Goal: Information Seeking & Learning: Understand process/instructions

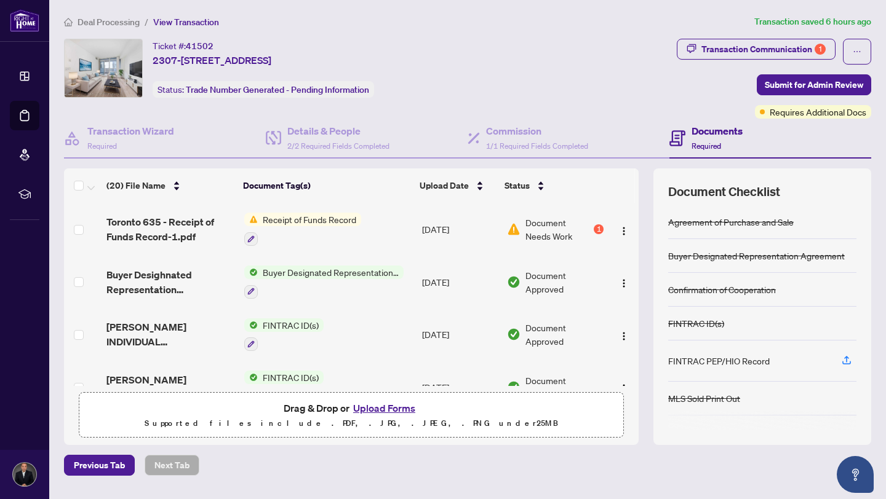
click at [552, 221] on span "Document Needs Work" at bounding box center [558, 229] width 66 height 27
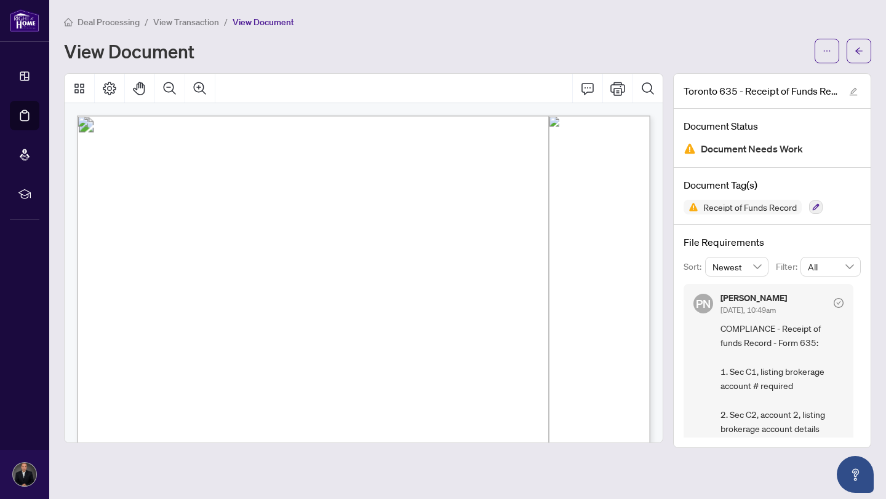
click at [767, 149] on span "Document Needs Work" at bounding box center [752, 149] width 102 height 17
click at [765, 207] on span "Receipt of Funds Record" at bounding box center [749, 207] width 103 height 9
click at [750, 238] on h4 "File Requirements" at bounding box center [771, 242] width 177 height 15
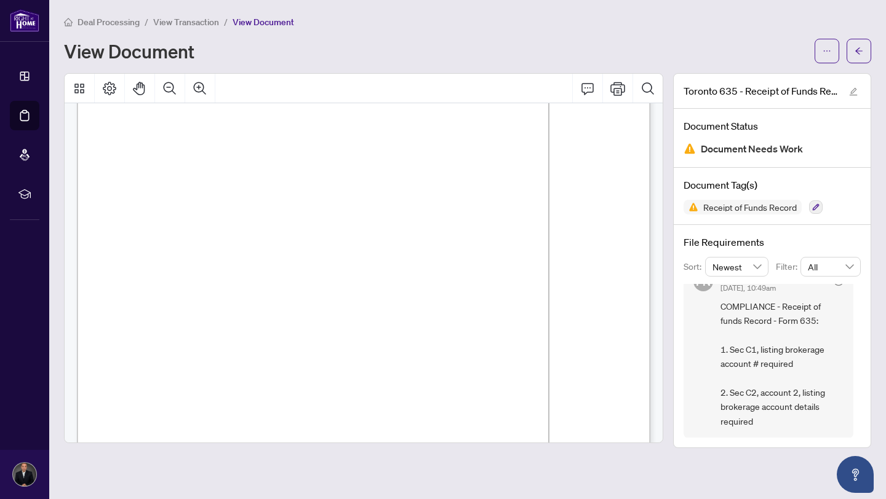
scroll to position [831, 0]
drag, startPoint x: 760, startPoint y: 348, endPoint x: 752, endPoint y: 365, distance: 18.2
click at [752, 365] on span "COMPLIANCE - Receipt of funds Record - Form 635: 1. Sec C1, listing brokerage a…" at bounding box center [781, 364] width 123 height 129
copy span "listing brokerage account"
click at [827, 429] on div "PN [PERSON_NAME] [DATE], 10:49am COMPLIANCE - Receipt of funds Record - Form 63…" at bounding box center [768, 350] width 170 height 177
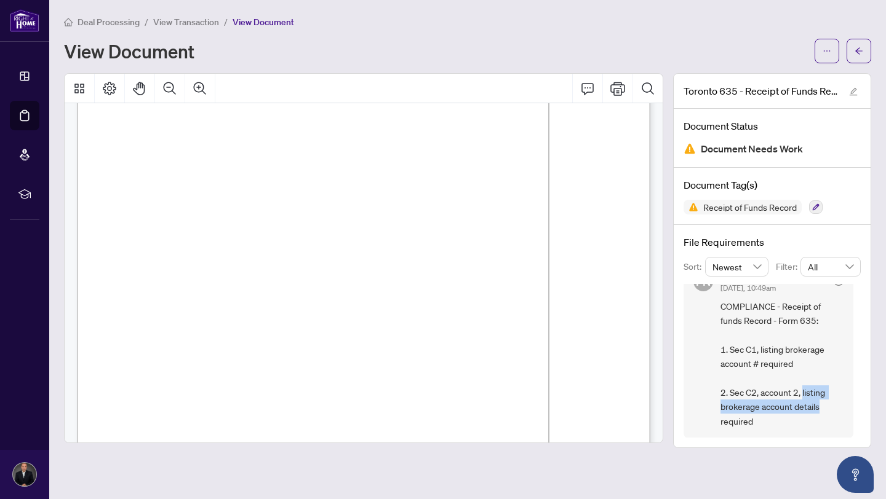
drag, startPoint x: 802, startPoint y: 391, endPoint x: 819, endPoint y: 411, distance: 26.2
click at [819, 411] on span "COMPLIANCE - Receipt of funds Record - Form 635: 1. Sec C1, listing brokerage a…" at bounding box center [781, 364] width 123 height 129
copy span "listing brokerage account details"
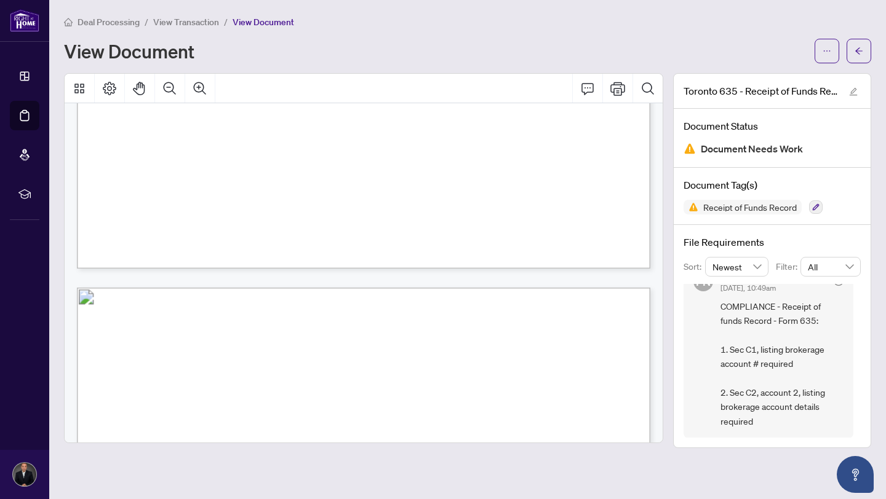
scroll to position [0, 0]
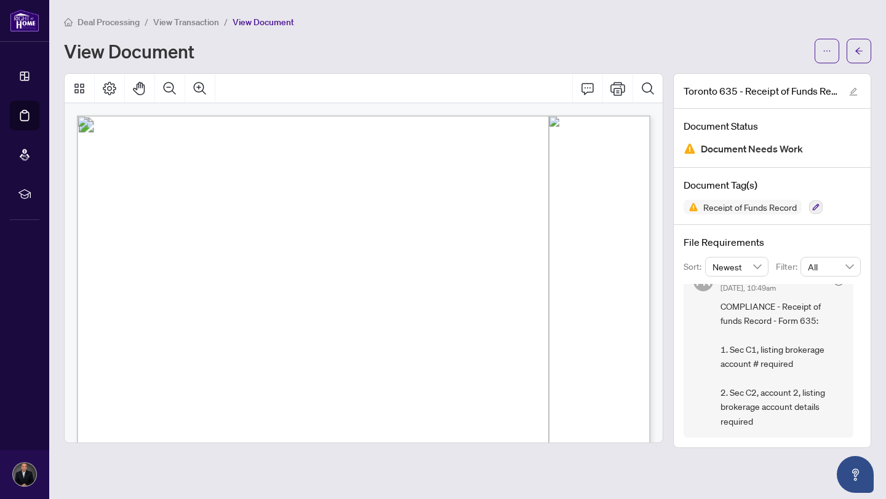
drag, startPoint x: 437, startPoint y: 154, endPoint x: 245, endPoint y: 152, distance: 191.3
click at [235, 280] on span "Sales Representative/Broker Name:" at bounding box center [175, 284] width 119 height 9
drag, startPoint x: 173, startPoint y: 181, endPoint x: 149, endPoint y: 180, distance: 24.0
click at [149, 180] on span "Form 635" at bounding box center [138, 181] width 45 height 12
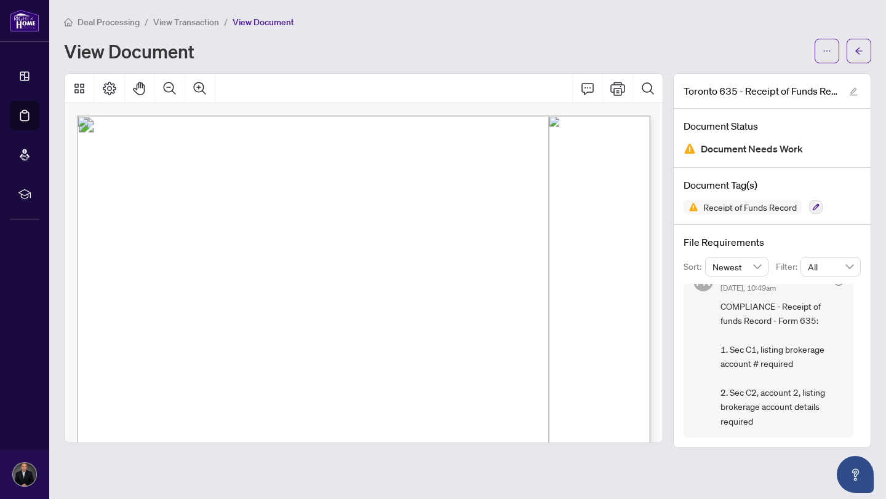
click at [235, 282] on span "Sales Representative/Broker Name:" at bounding box center [175, 284] width 119 height 9
